Goal: Information Seeking & Learning: Learn about a topic

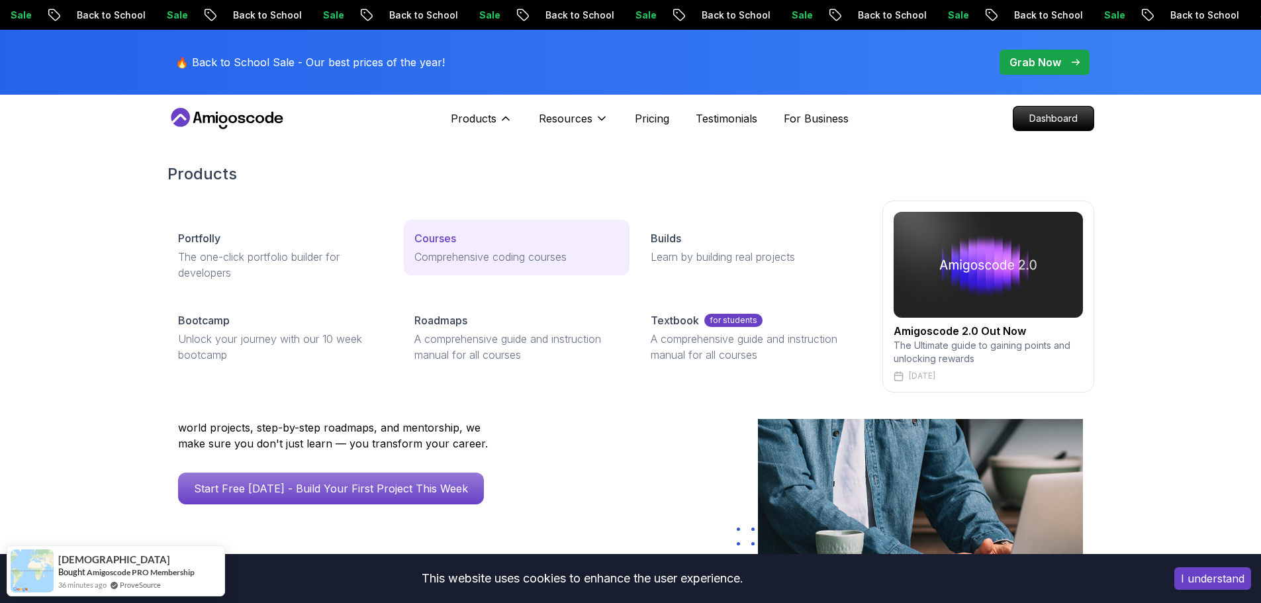
click at [467, 252] on p "Comprehensive coding courses" at bounding box center [516, 257] width 204 height 16
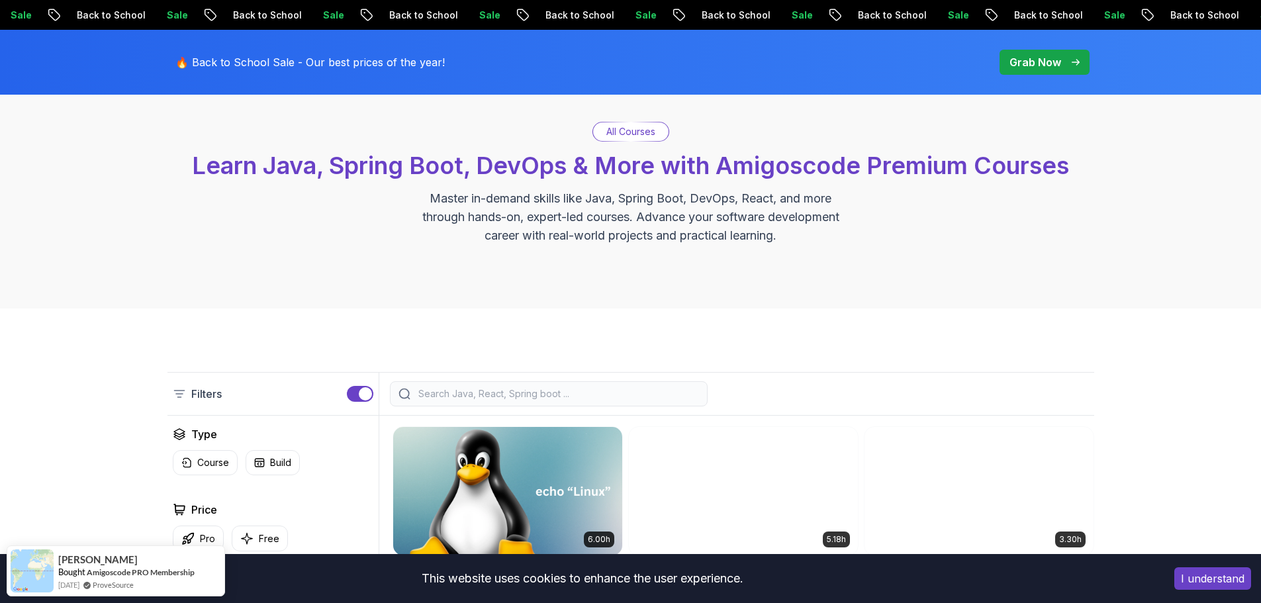
scroll to position [331, 0]
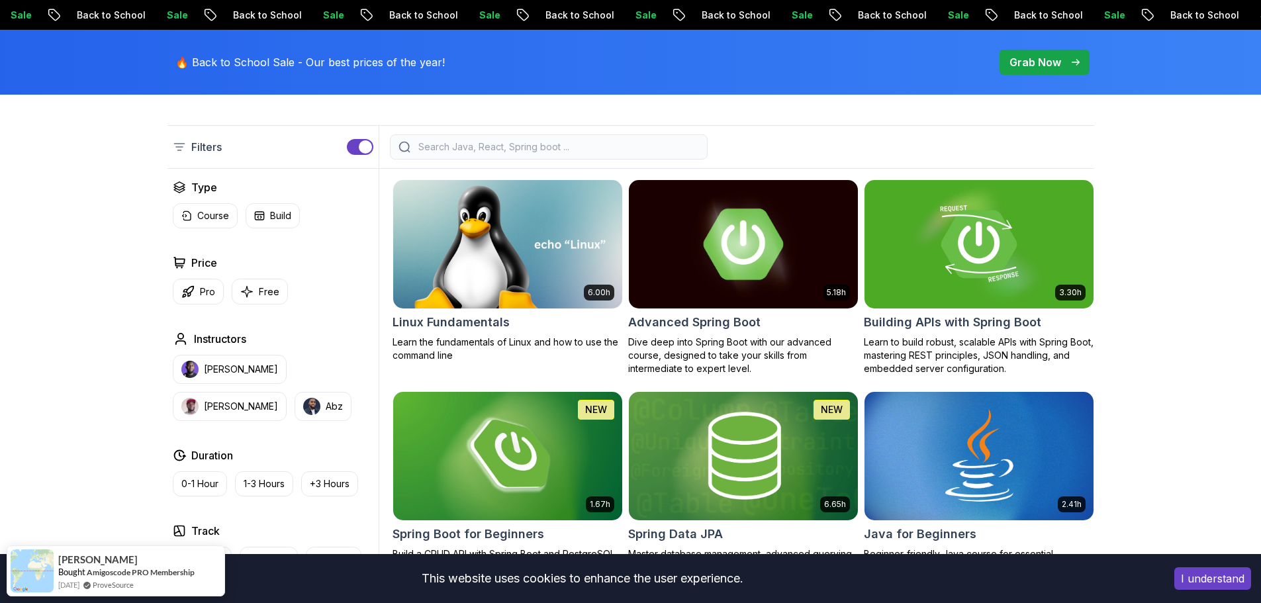
click at [778, 239] on img at bounding box center [743, 244] width 240 height 134
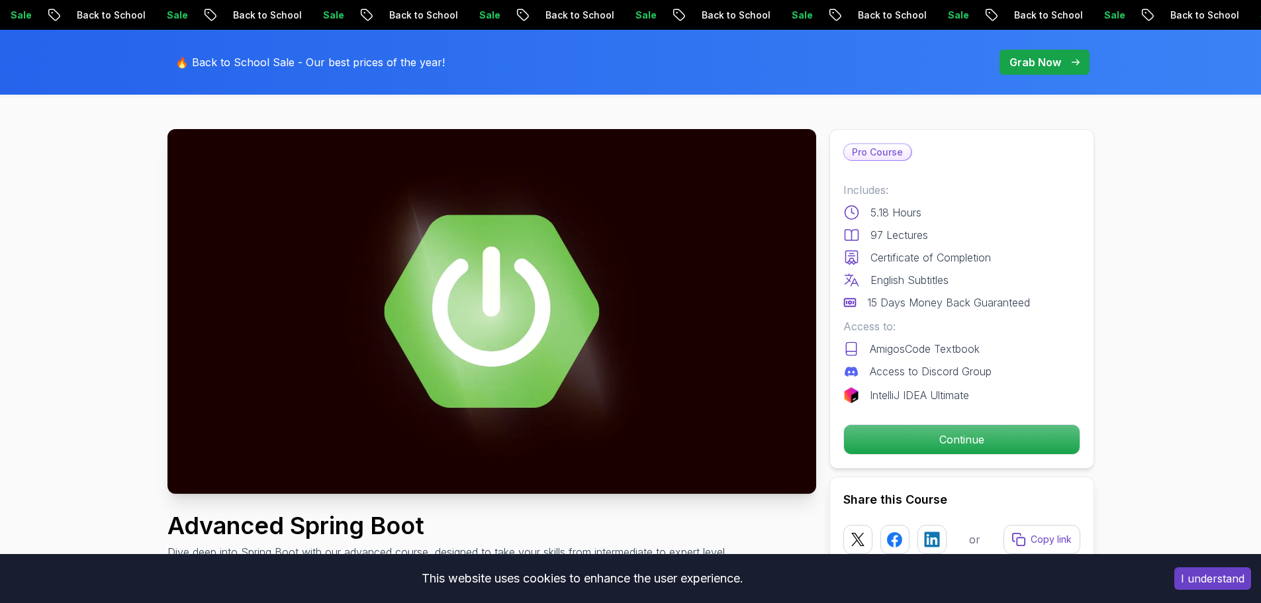
scroll to position [132, 0]
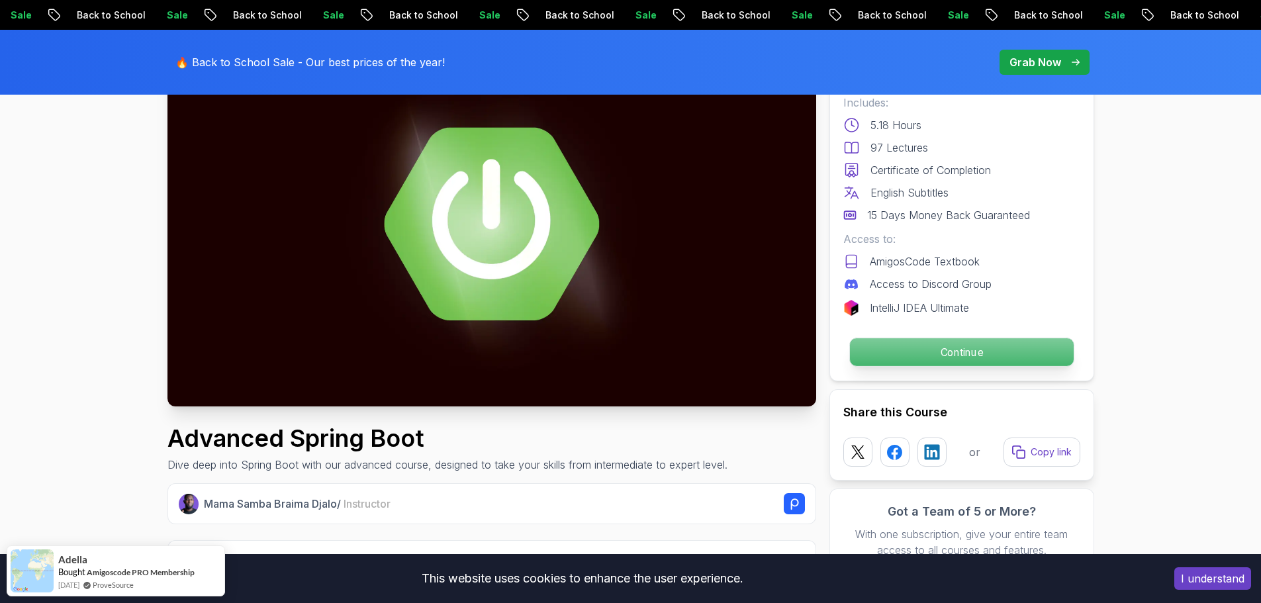
click at [966, 360] on p "Continue" at bounding box center [961, 352] width 224 height 28
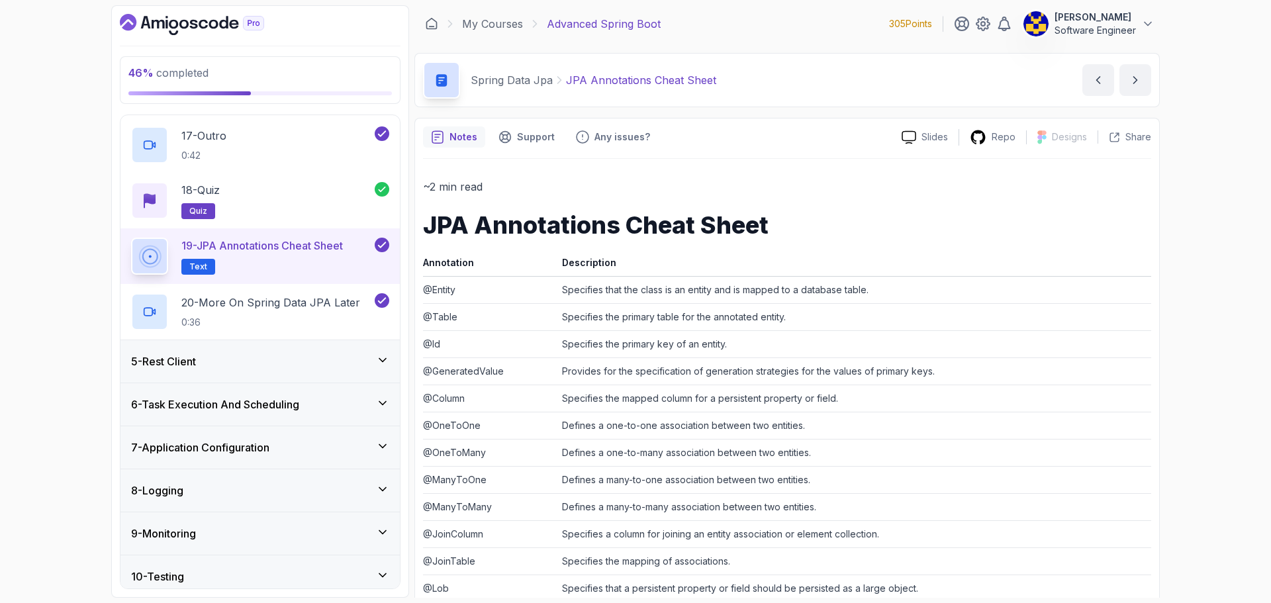
click at [273, 386] on div "6 - Task Execution And Scheduling" at bounding box center [259, 404] width 279 height 42
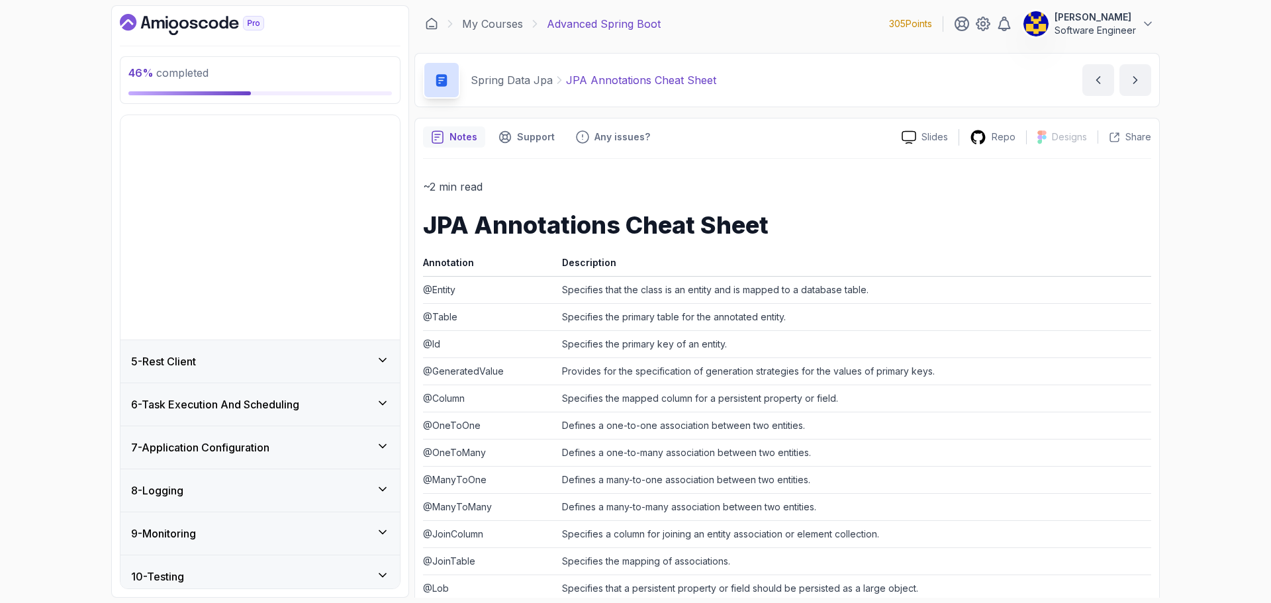
scroll to position [86, 0]
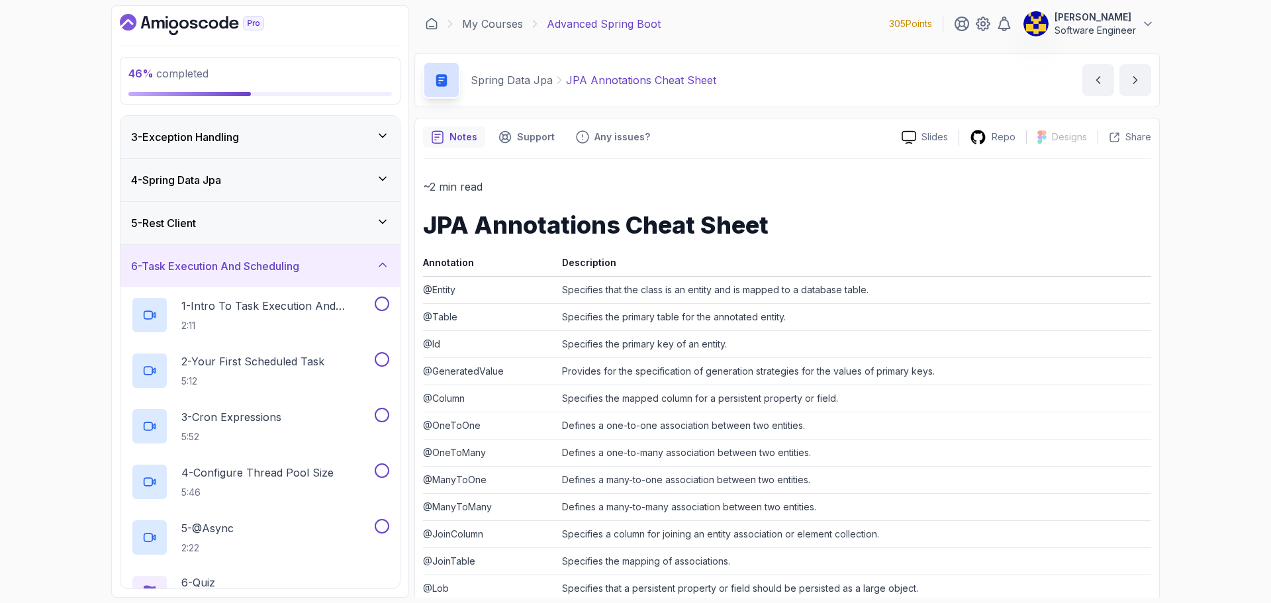
click at [272, 225] on div "5 - Rest Client" at bounding box center [260, 223] width 258 height 16
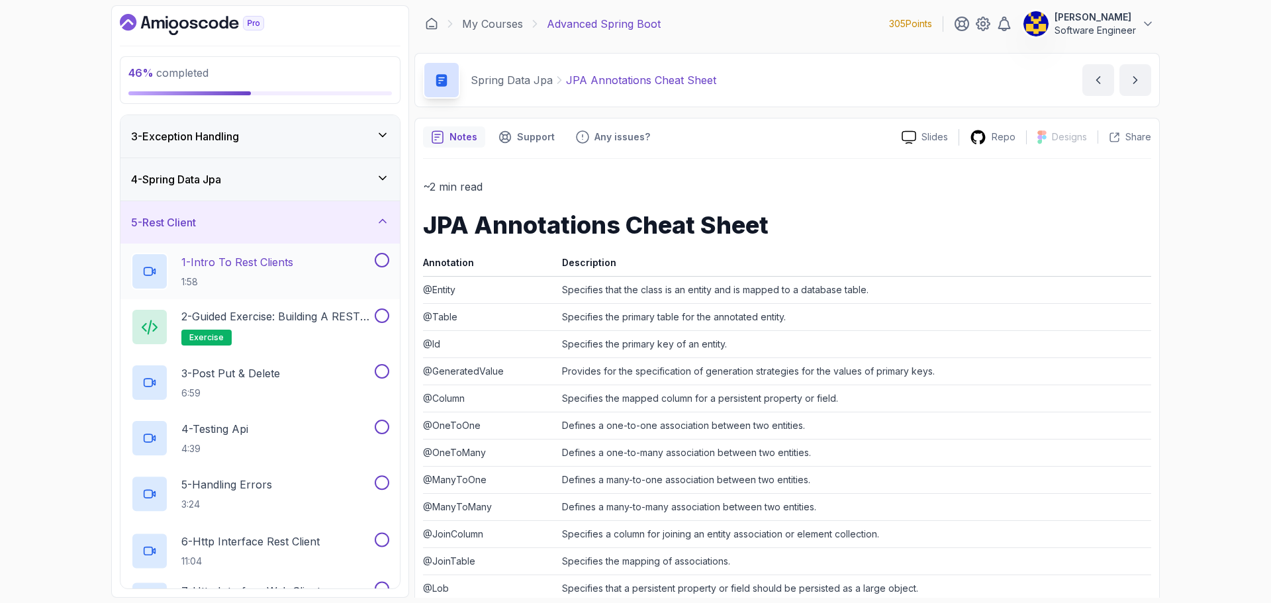
click at [287, 267] on p "1 - Intro To Rest Clients" at bounding box center [237, 262] width 112 height 16
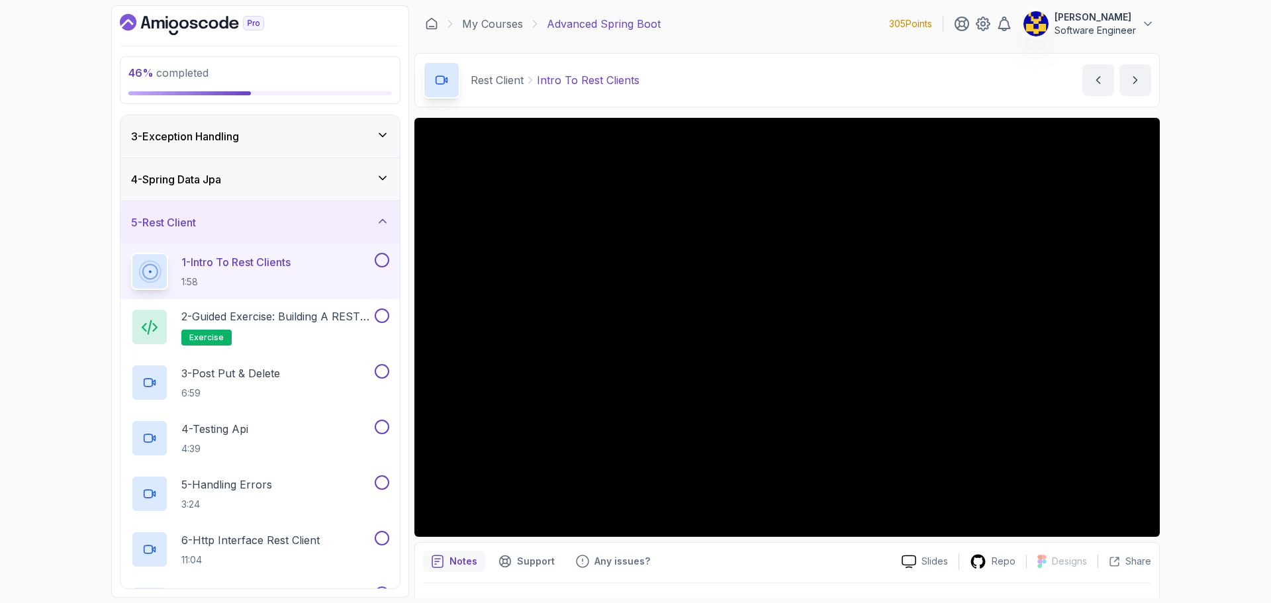
click at [1176, 240] on div "46 % completed 1 - Intro 2 - Java Bean Validation 3 - Exception Handling 4 - Sp…" at bounding box center [635, 301] width 1271 height 603
